Goal: Task Accomplishment & Management: Use online tool/utility

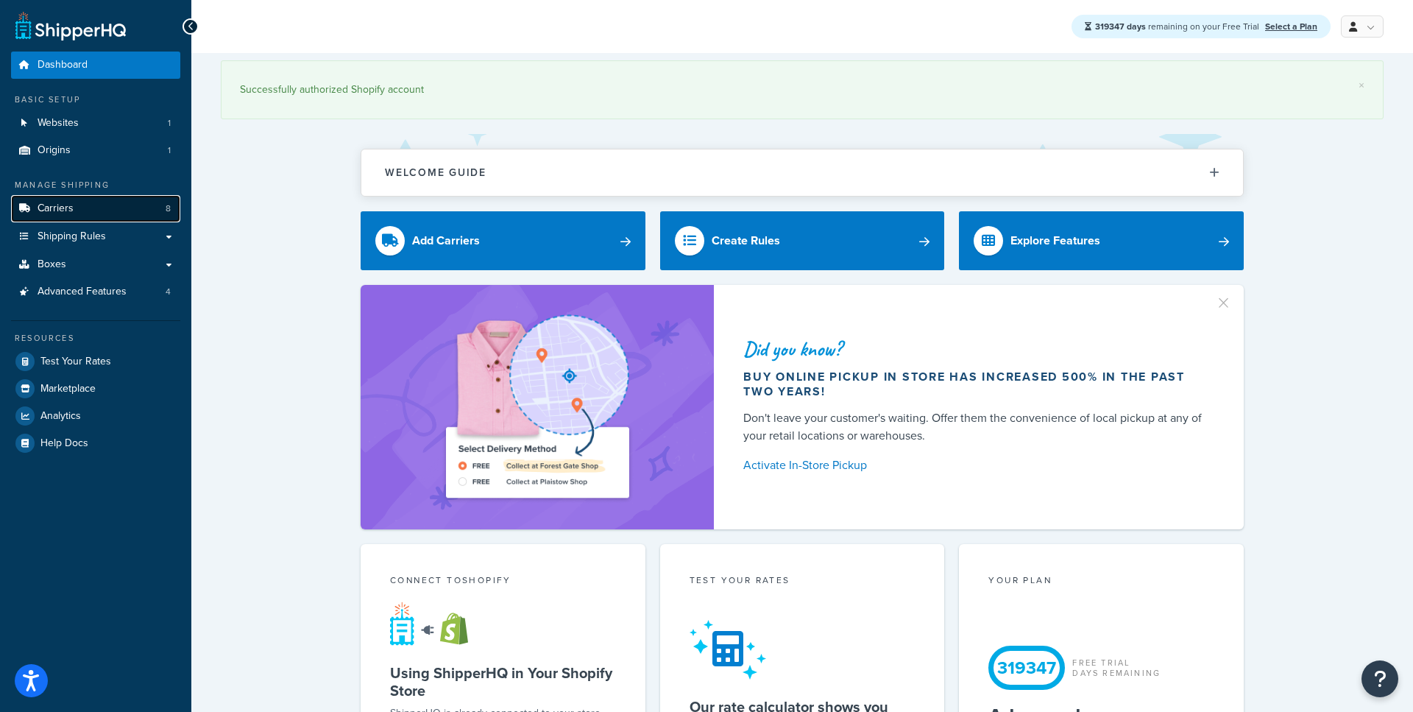
click at [90, 211] on link "Carriers 8" at bounding box center [95, 208] width 169 height 27
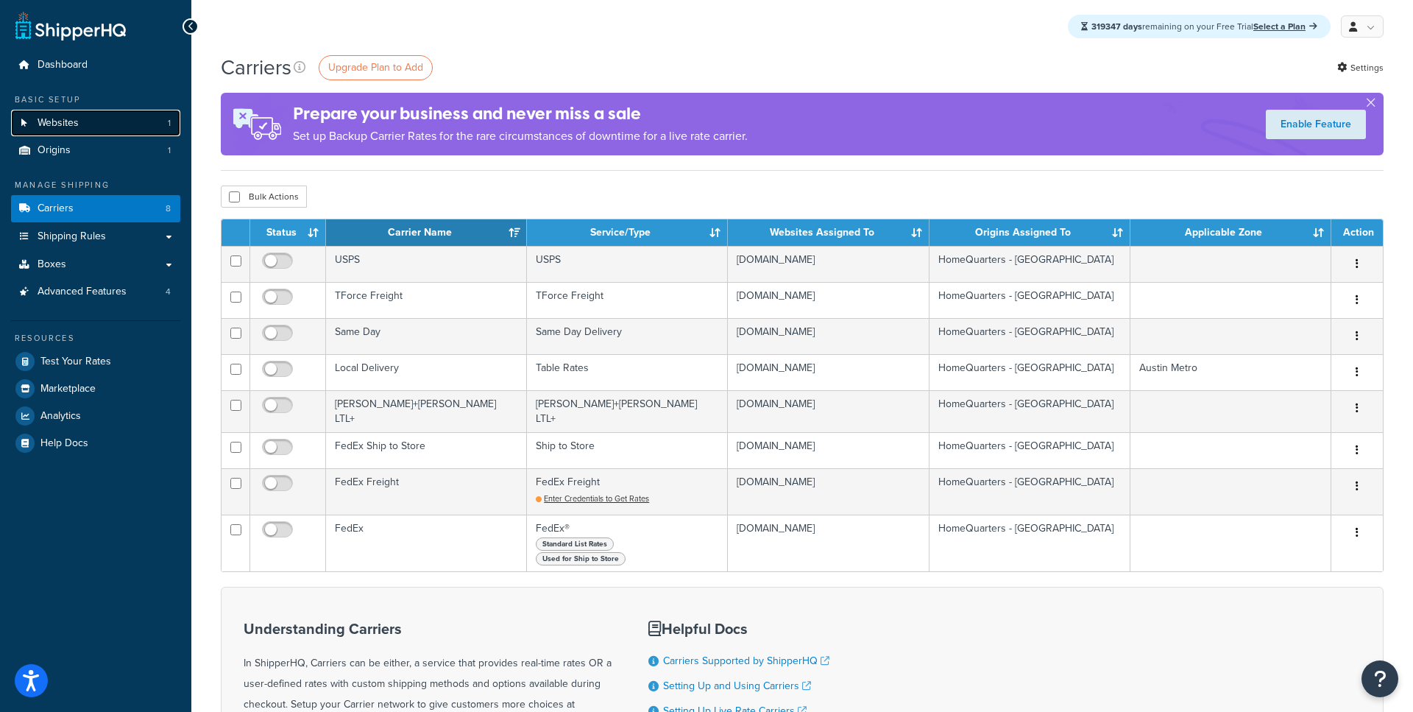
click at [92, 120] on link "Websites 1" at bounding box center [95, 123] width 169 height 27
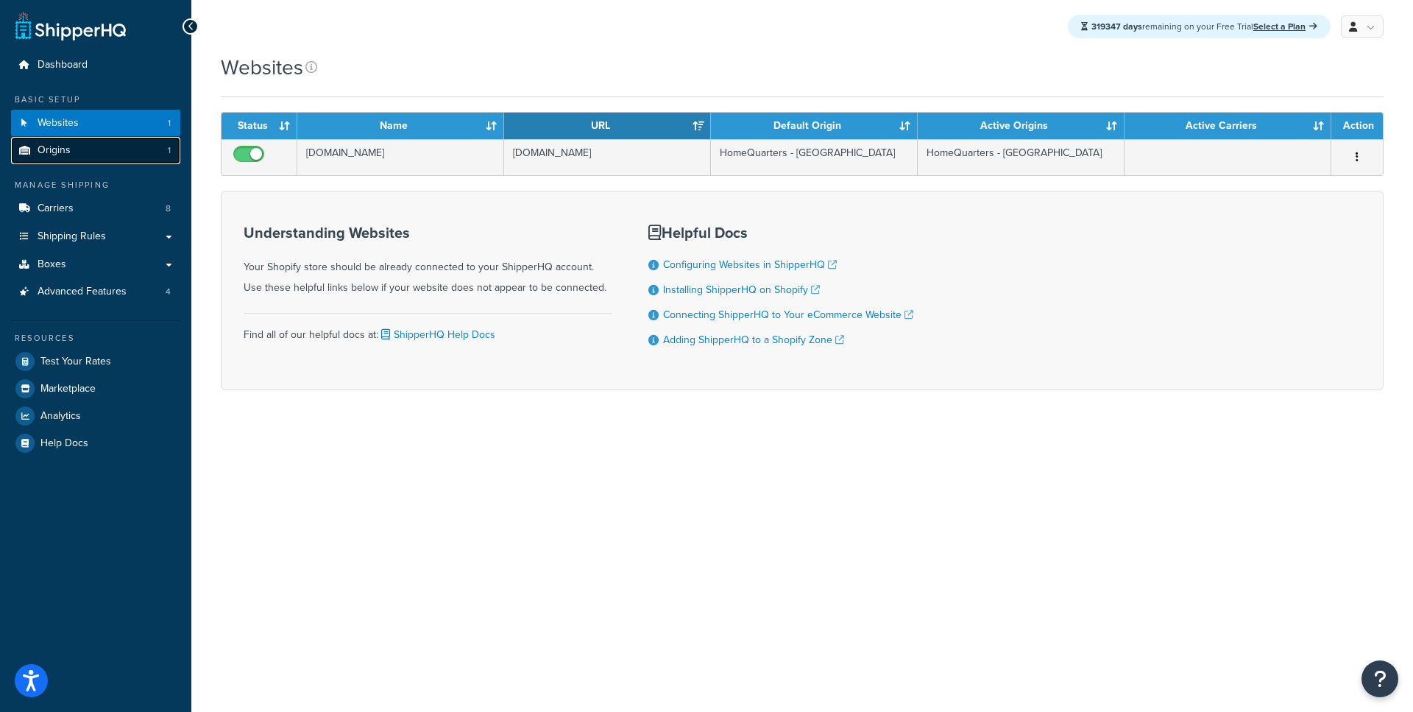
click at [95, 157] on link "Origins 1" at bounding box center [95, 150] width 169 height 27
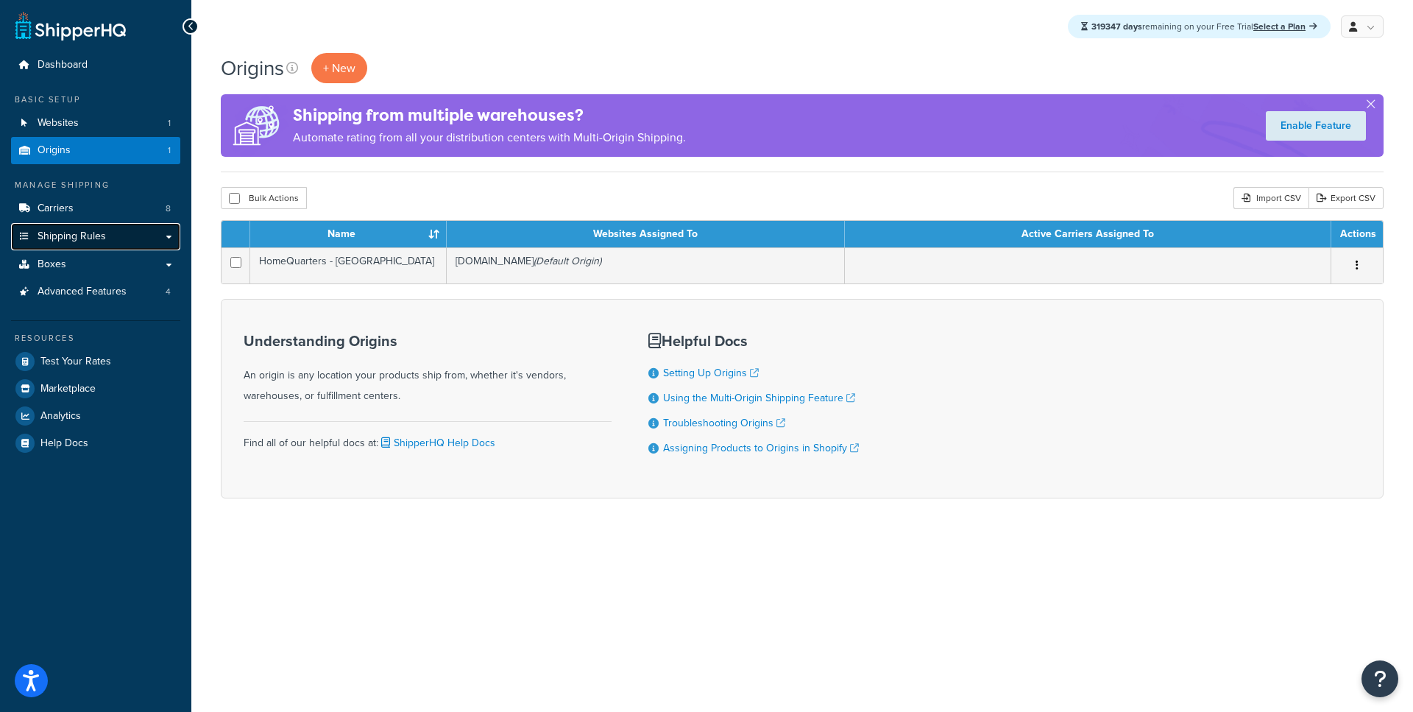
click at [172, 235] on link "Shipping Rules" at bounding box center [95, 236] width 169 height 27
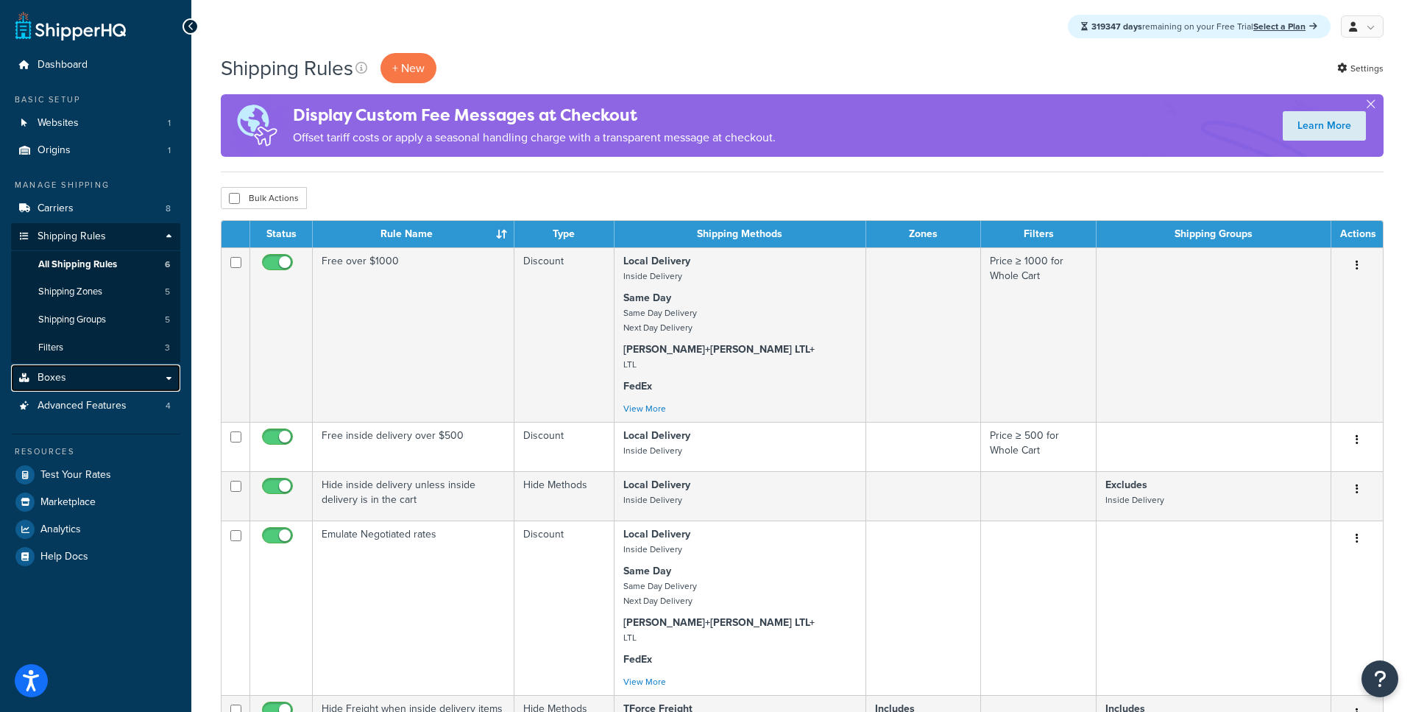
click at [82, 380] on link "Boxes" at bounding box center [95, 377] width 169 height 27
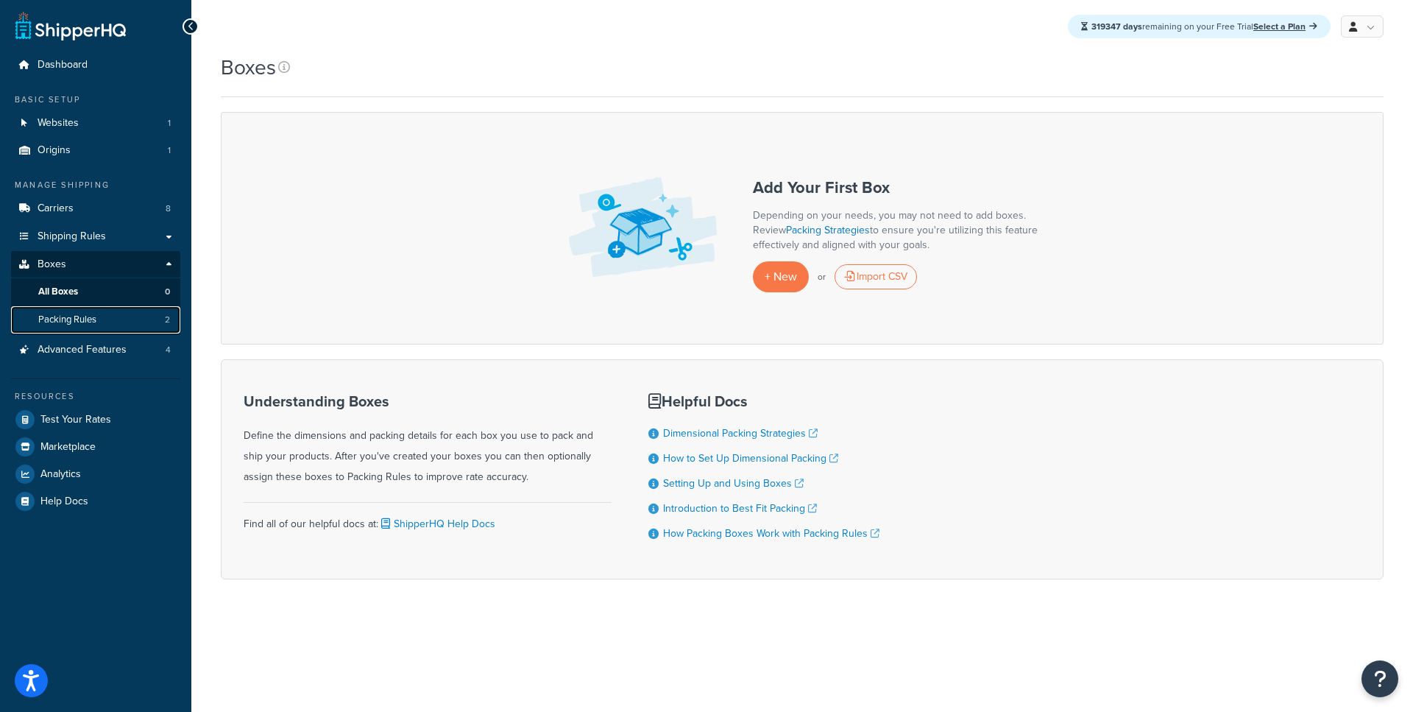
click at [137, 323] on link "Packing Rules 2" at bounding box center [95, 319] width 169 height 27
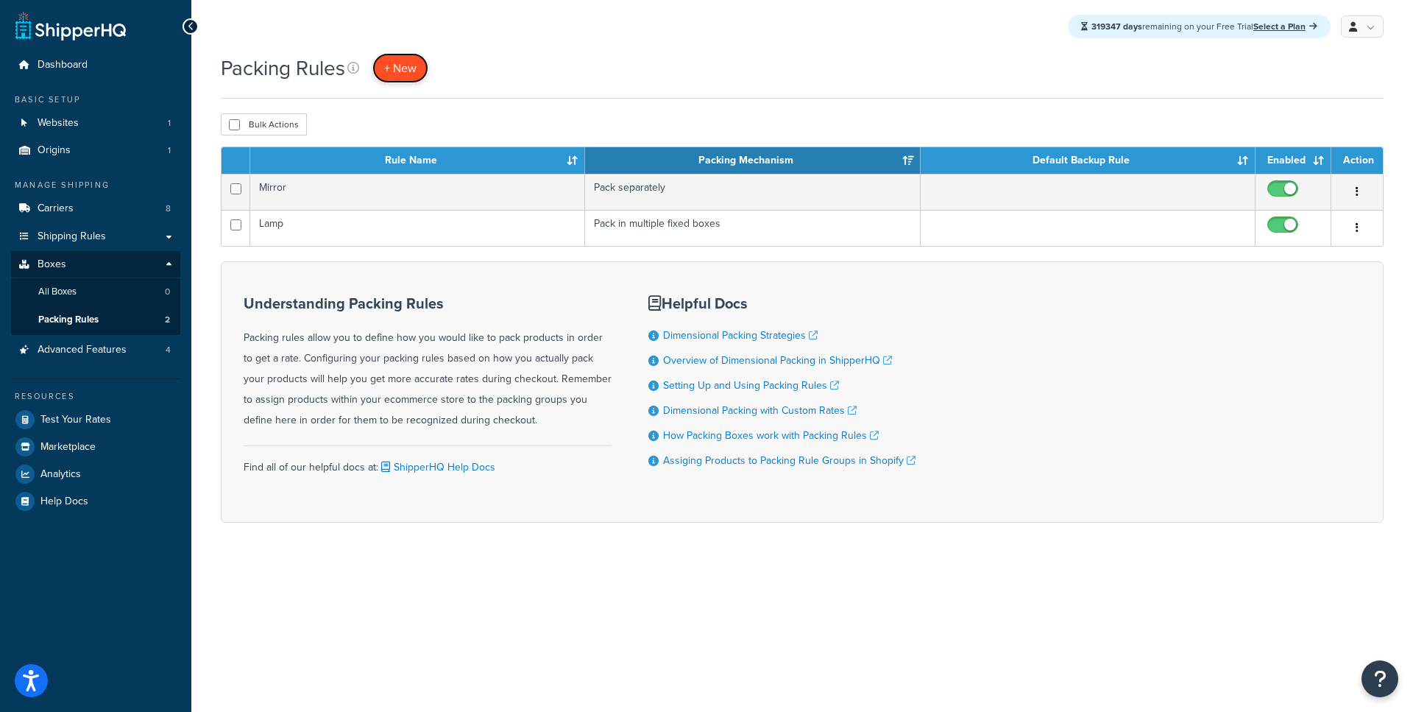
click at [414, 72] on span "+ New" at bounding box center [400, 68] width 32 height 17
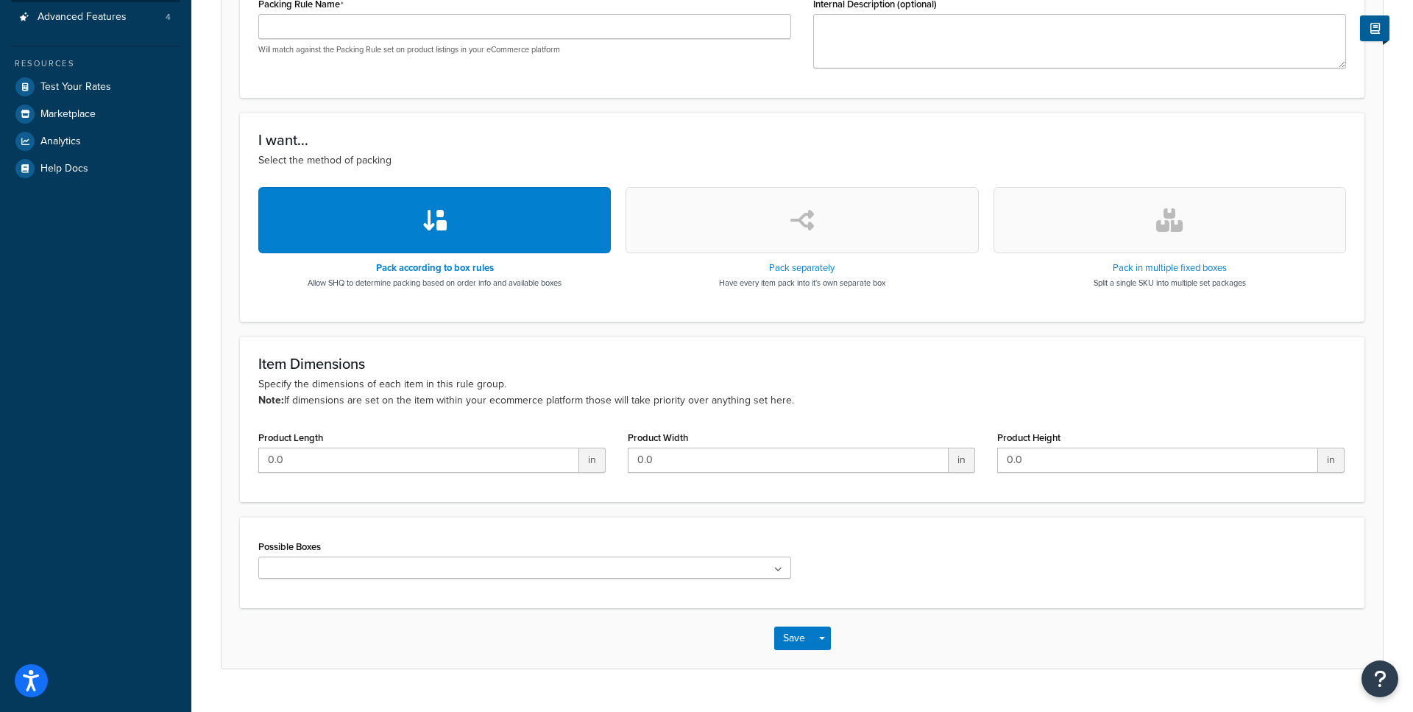
scroll to position [334, 0]
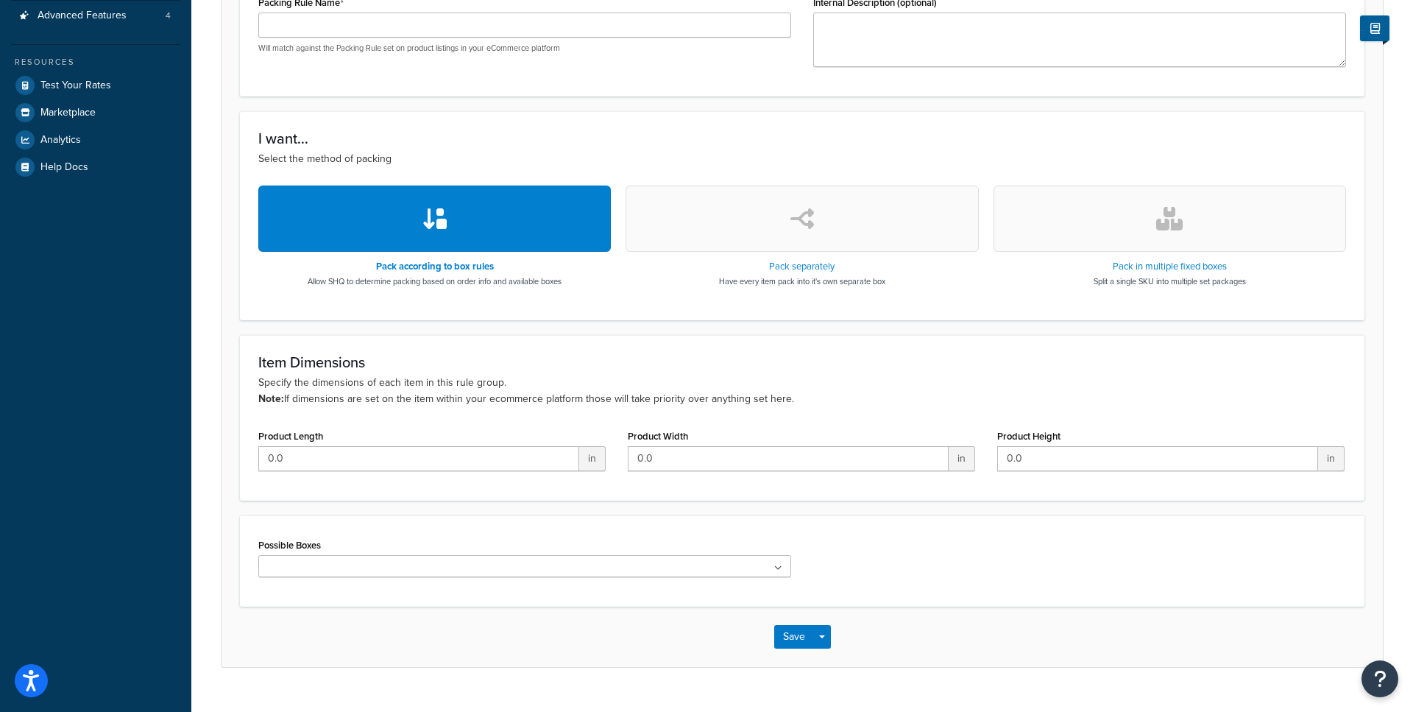
click at [799, 238] on button "button" at bounding box center [802, 218] width 353 height 66
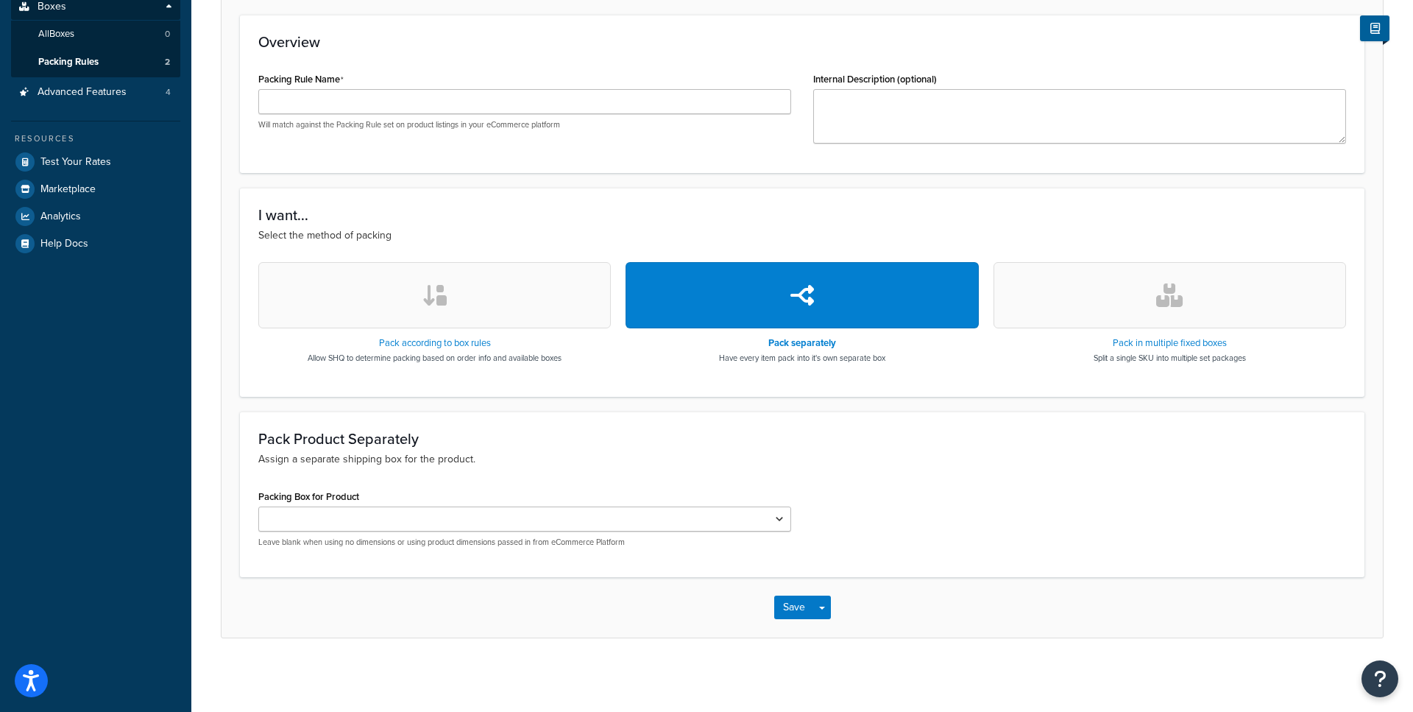
click at [1061, 299] on button "button" at bounding box center [1170, 295] width 353 height 66
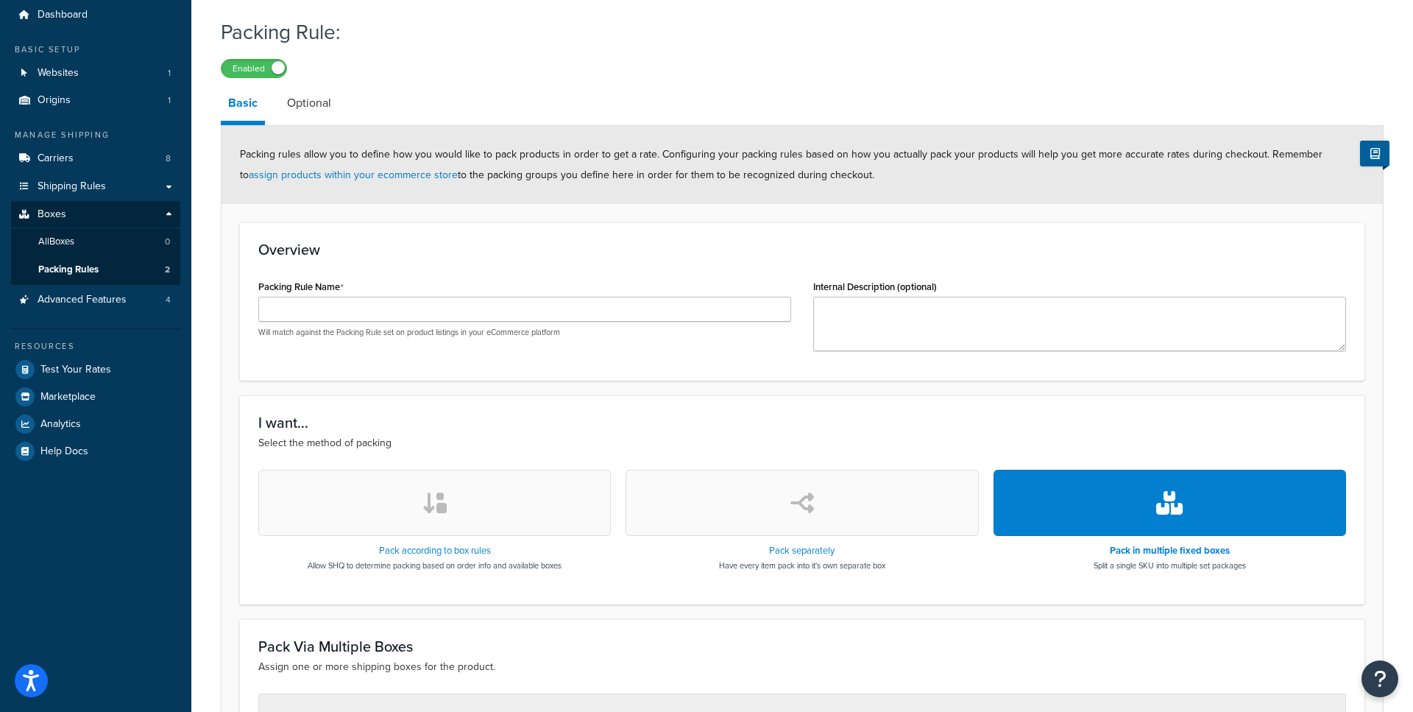
scroll to position [47, 0]
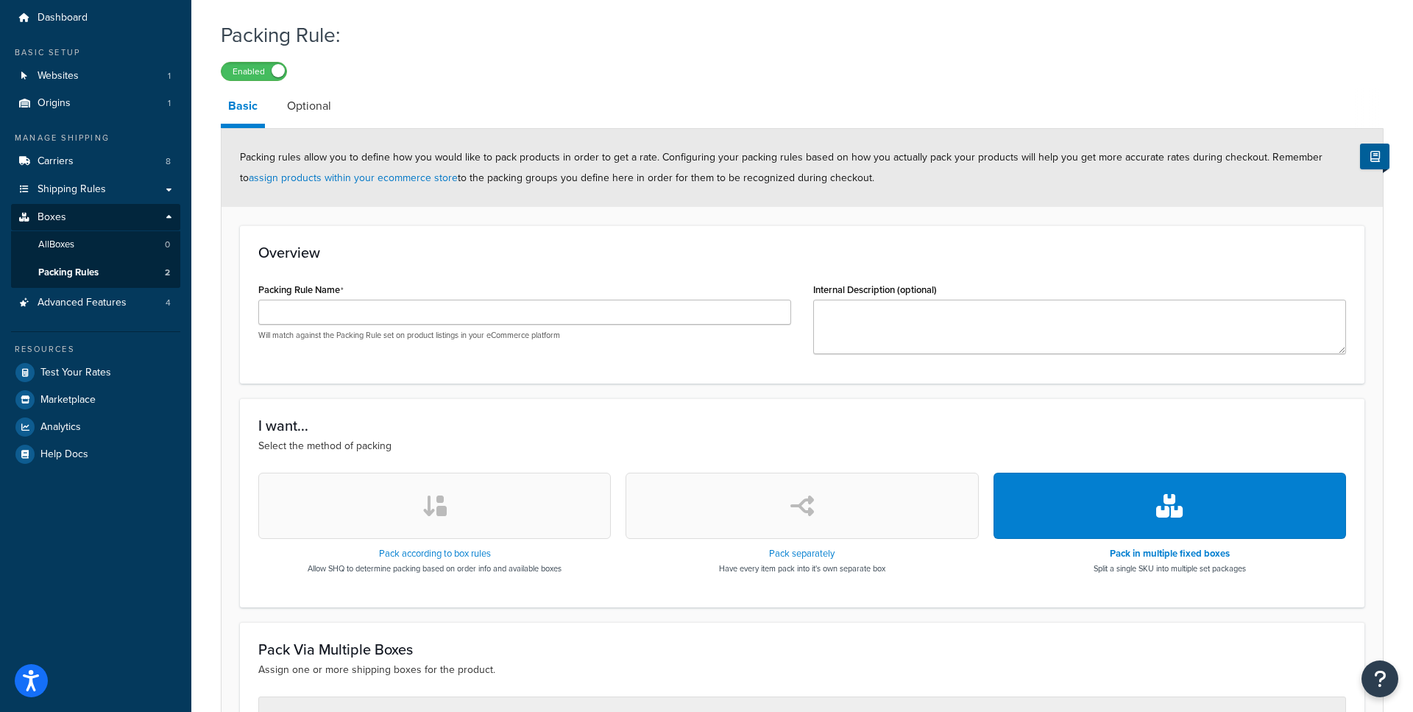
click at [429, 498] on icon "button" at bounding box center [435, 506] width 26 height 24
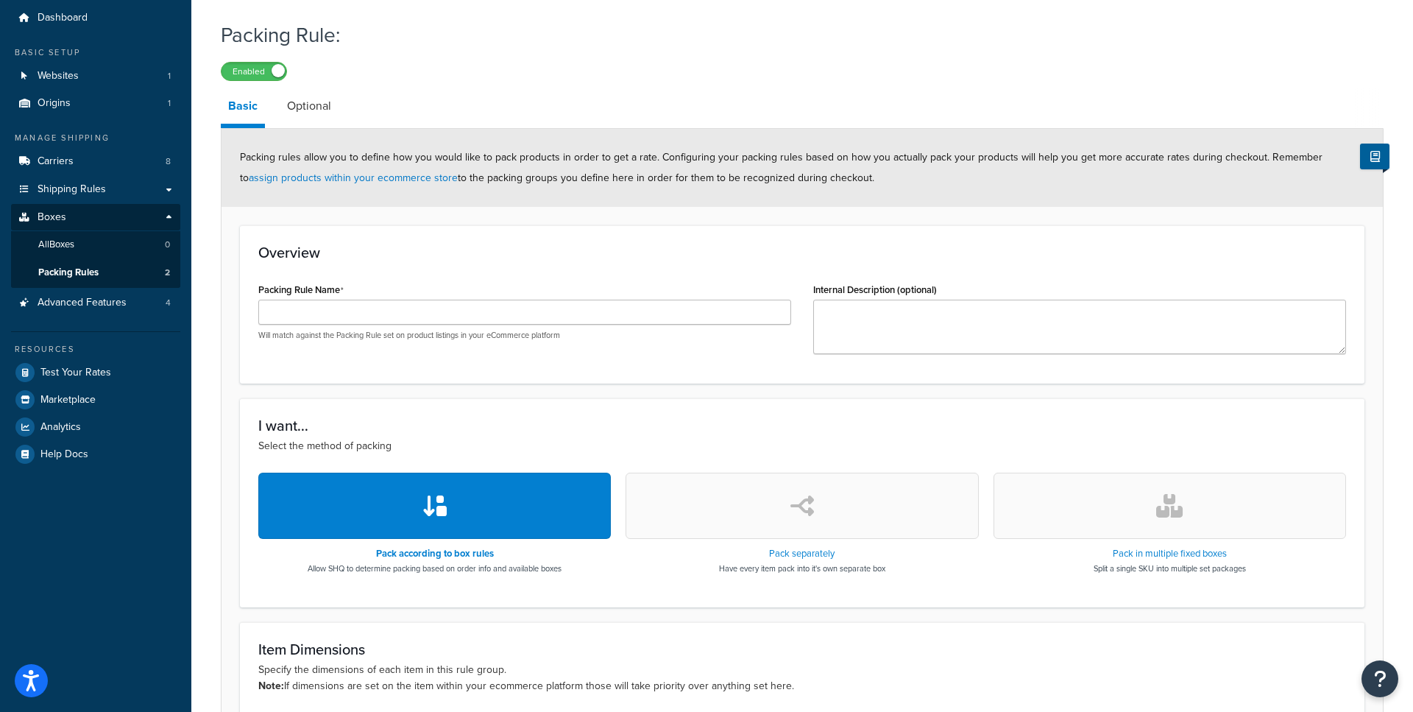
click at [665, 518] on button "button" at bounding box center [802, 505] width 353 height 66
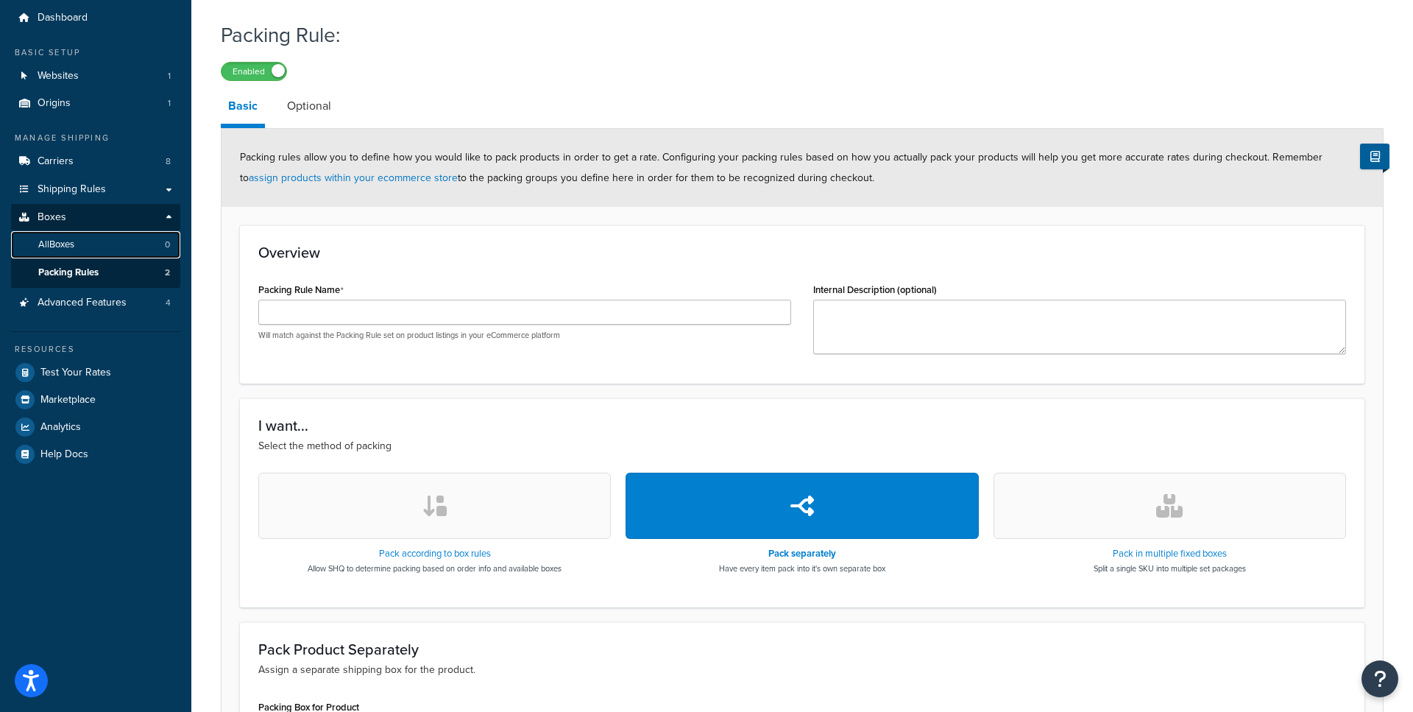
click at [105, 247] on link "All Boxes 0" at bounding box center [95, 244] width 169 height 27
